Goal: Entertainment & Leisure: Consume media (video, audio)

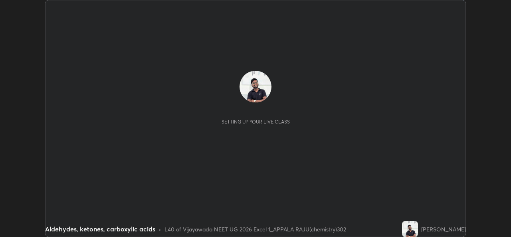
scroll to position [237, 511]
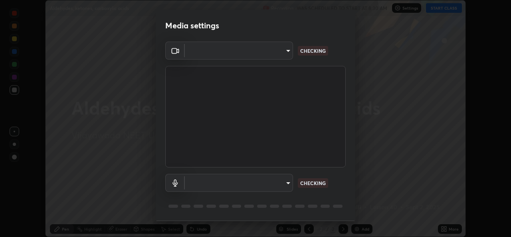
type input "0064ea84de2a44cc79998f9e6e3b0ad63f42f17a352596ba89907dc5edd5337d"
type input "default"
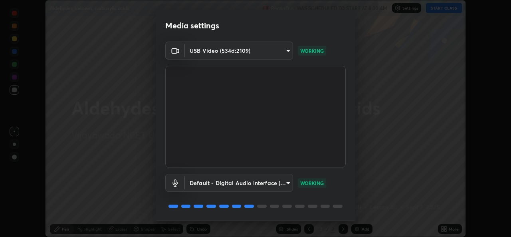
scroll to position [25, 0]
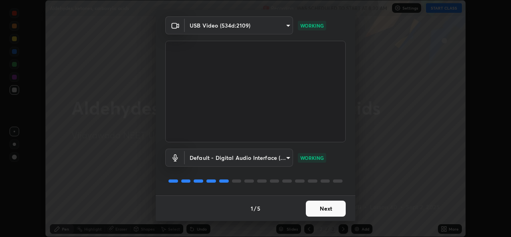
click at [330, 212] on button "Next" at bounding box center [326, 208] width 40 height 16
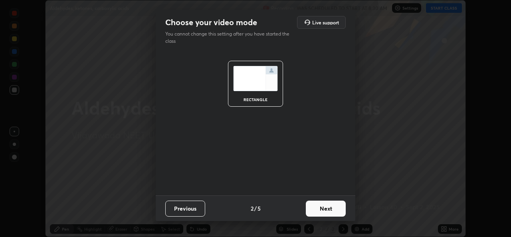
click at [329, 211] on button "Next" at bounding box center [326, 208] width 40 height 16
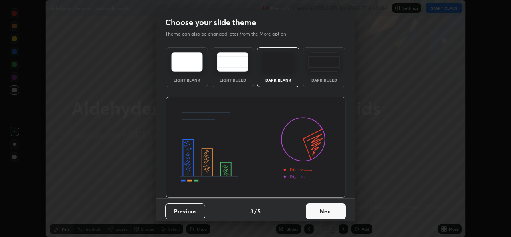
click at [321, 70] on img at bounding box center [324, 61] width 32 height 19
click at [318, 213] on button "Next" at bounding box center [326, 211] width 40 height 16
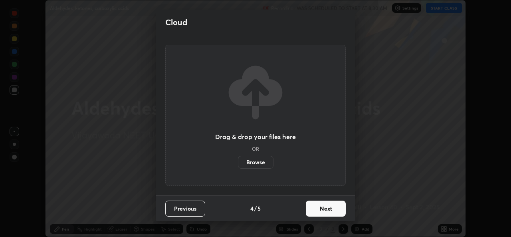
click at [314, 212] on button "Next" at bounding box center [326, 208] width 40 height 16
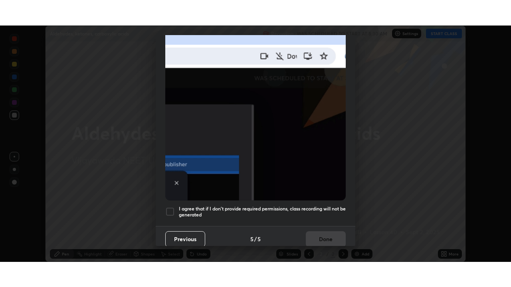
scroll to position [188, 0]
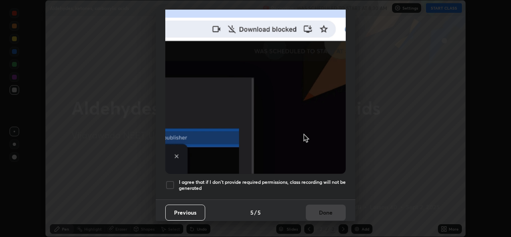
click at [170, 180] on div at bounding box center [170, 185] width 10 height 10
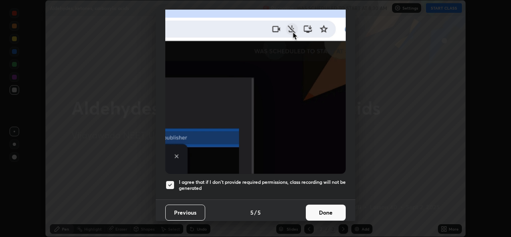
click at [320, 209] on button "Done" at bounding box center [326, 212] width 40 height 16
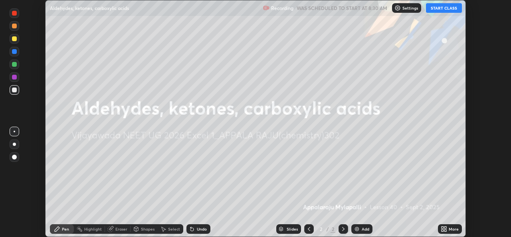
click at [436, 8] on button "START CLASS" at bounding box center [444, 8] width 36 height 10
click at [442, 226] on icon at bounding box center [442, 227] width 2 height 2
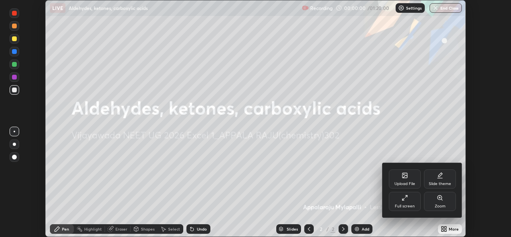
click at [401, 202] on div "Full screen" at bounding box center [405, 201] width 32 height 19
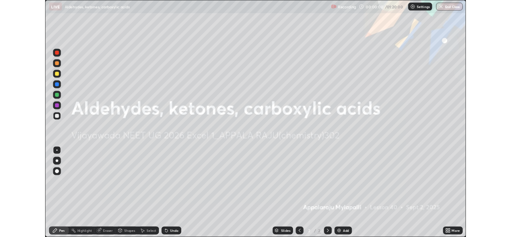
scroll to position [287, 511]
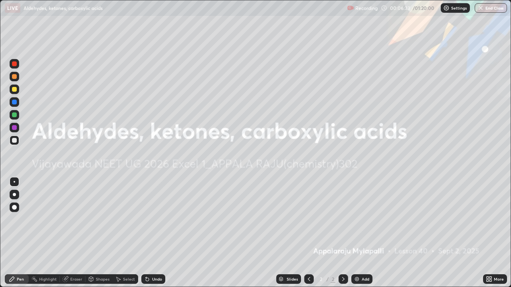
click at [361, 236] on div "Add" at bounding box center [365, 279] width 8 height 4
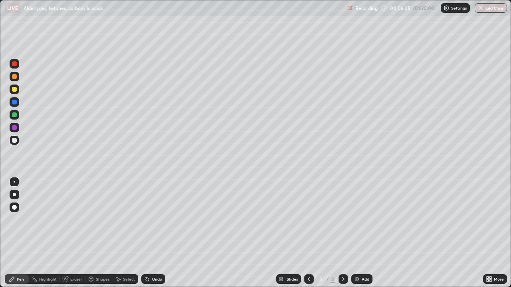
click at [15, 89] on div at bounding box center [14, 89] width 5 height 5
click at [16, 142] on div at bounding box center [14, 140] width 5 height 5
click at [14, 90] on div at bounding box center [14, 89] width 5 height 5
click at [493, 236] on div "More" at bounding box center [495, 279] width 24 height 10
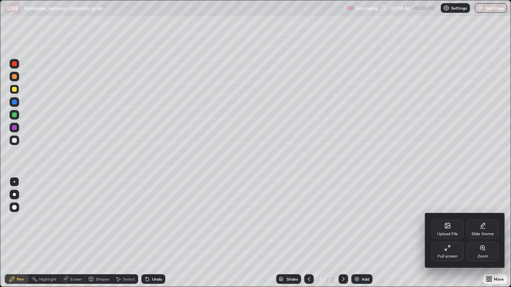
click at [446, 236] on div "Full screen" at bounding box center [447, 257] width 20 height 4
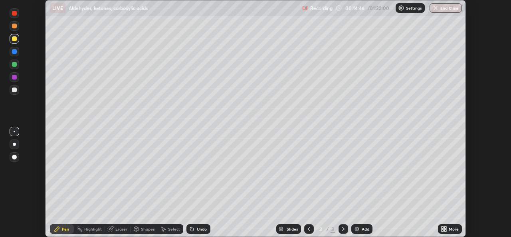
scroll to position [39659, 39385]
